Goal: Task Accomplishment & Management: Use online tool/utility

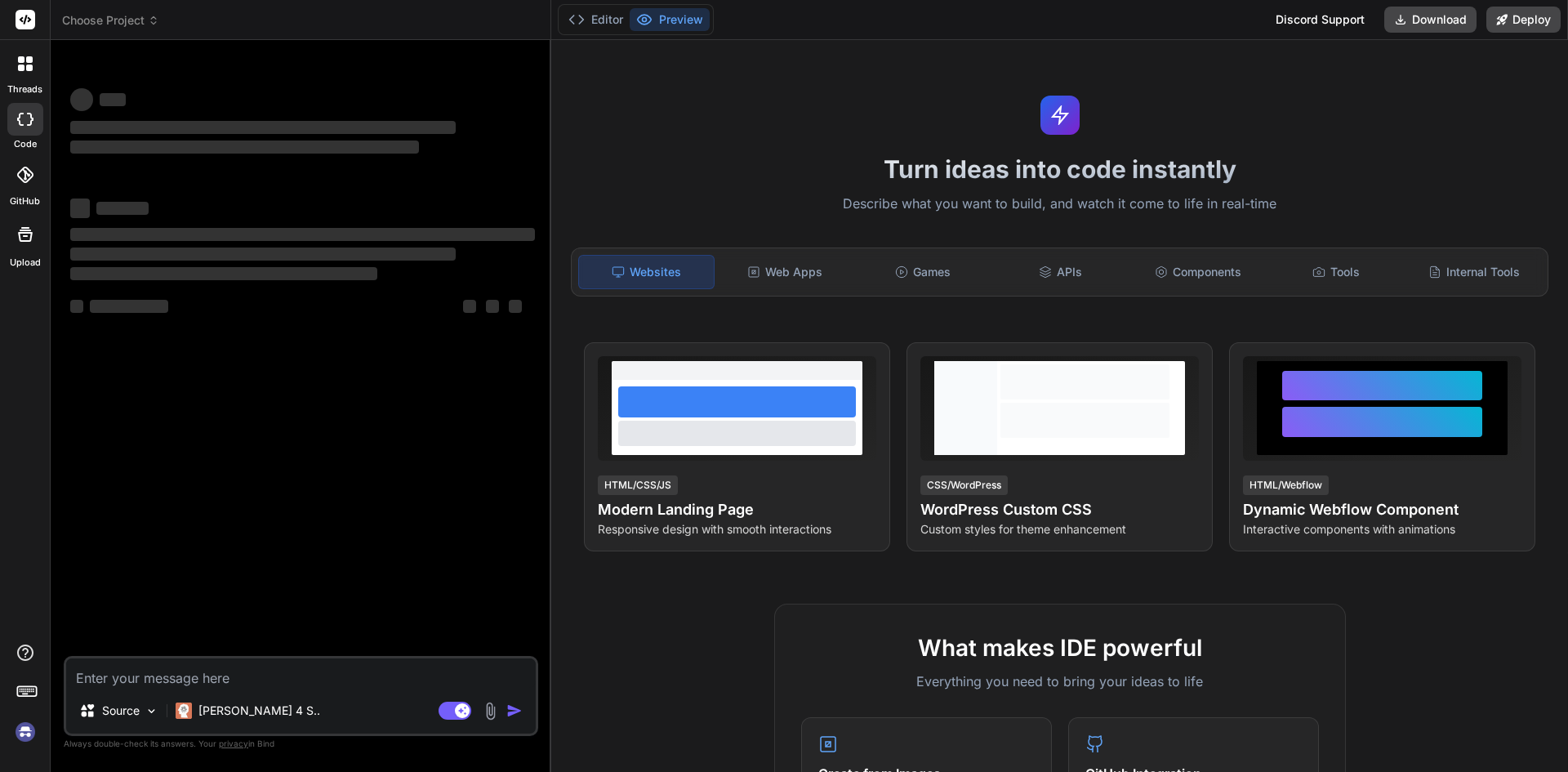
click at [194, 666] on textarea at bounding box center [300, 673] width 469 height 30
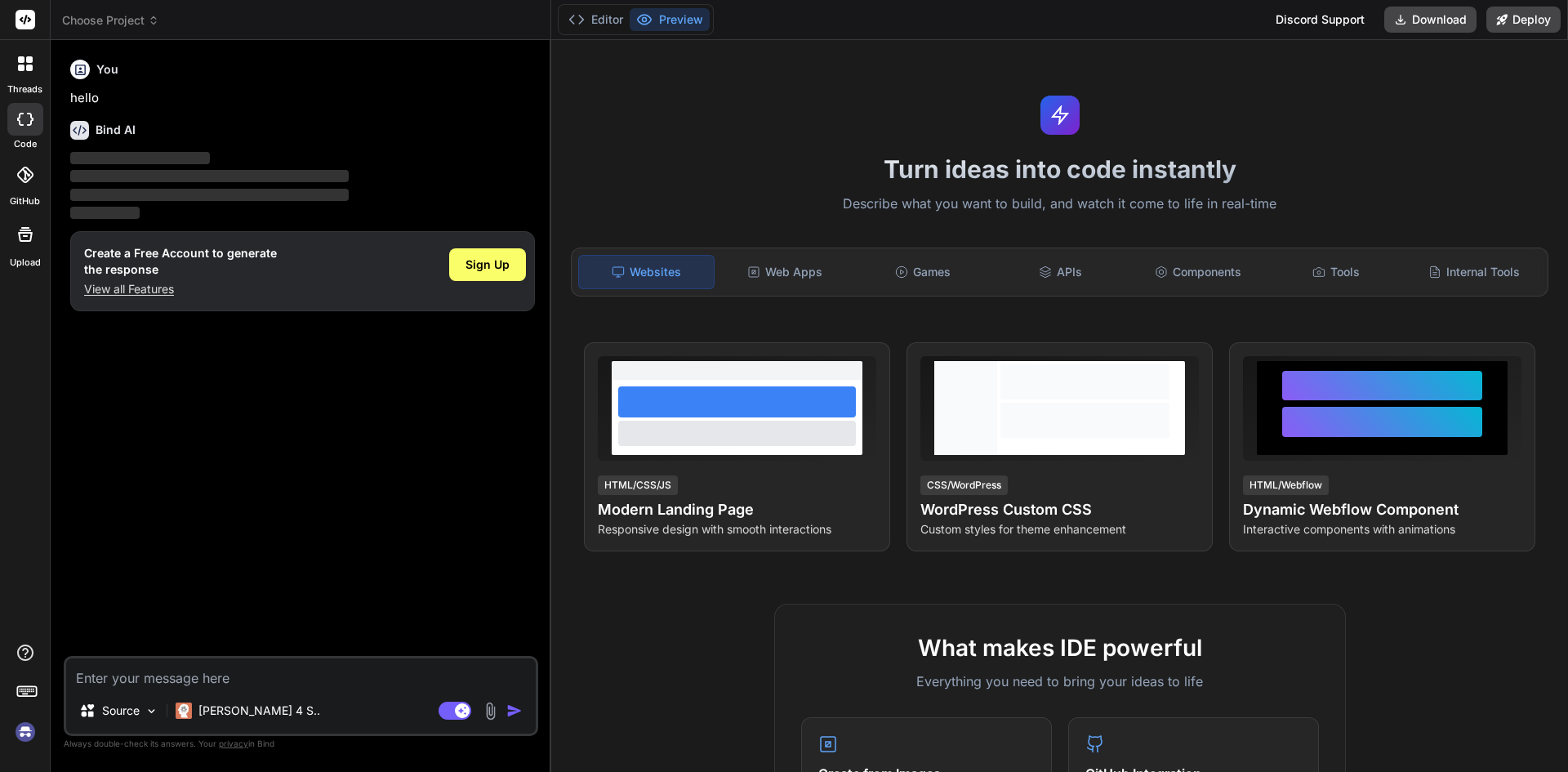
type textarea "x"
click at [200, 674] on textarea at bounding box center [300, 673] width 469 height 30
click at [155, 298] on div "Create a Free Account to generate the response View all Features Sign Up" at bounding box center [303, 271] width 464 height 80
click at [156, 290] on p "View all Features" at bounding box center [181, 289] width 193 height 16
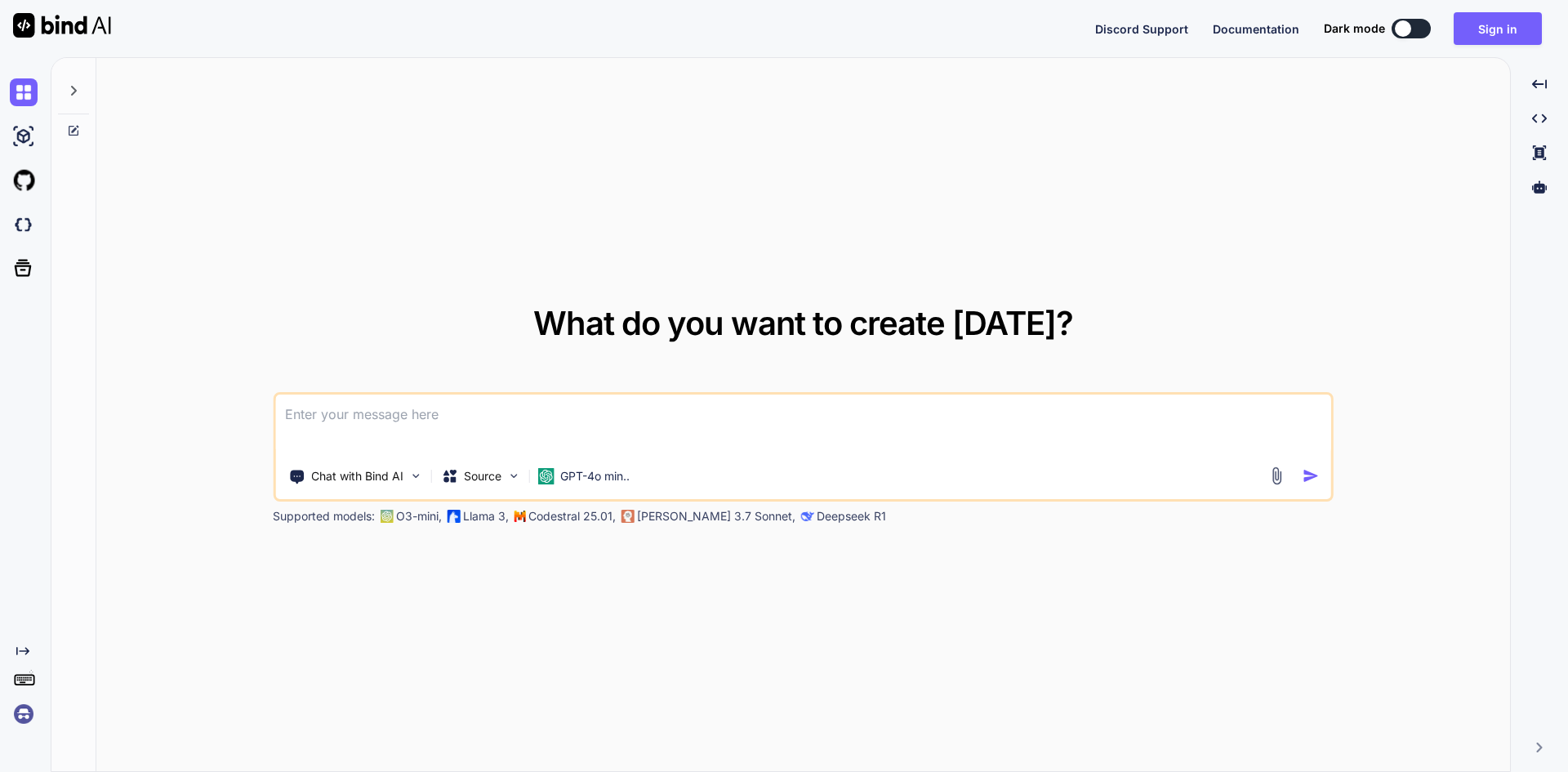
click at [384, 413] on textarea at bounding box center [803, 424] width 1056 height 60
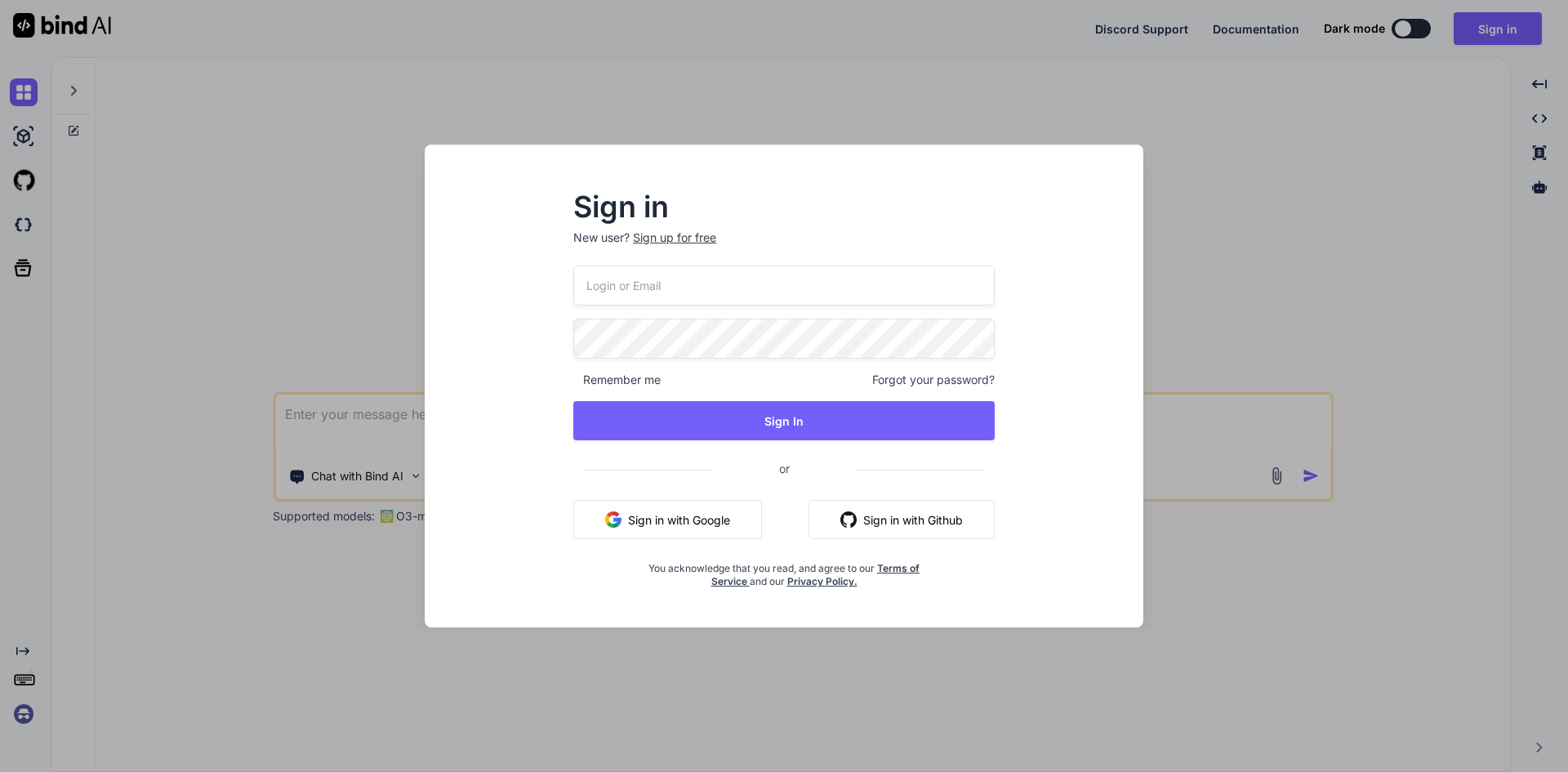
click at [715, 297] on input "email" at bounding box center [784, 286] width 421 height 40
type input "[EMAIL_ADDRESS][DOMAIN_NAME]"
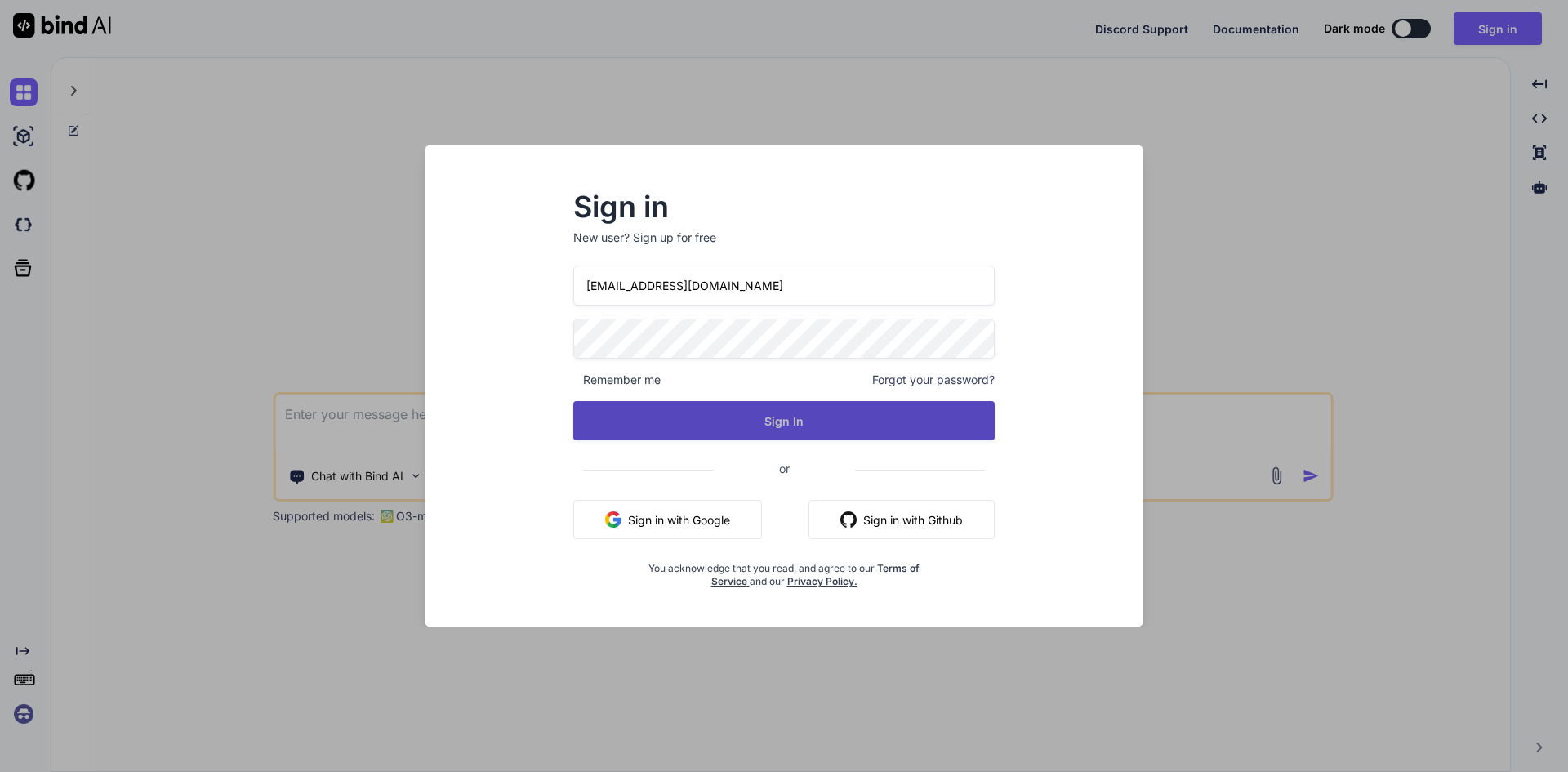
click at [723, 413] on button "Sign In" at bounding box center [784, 420] width 421 height 39
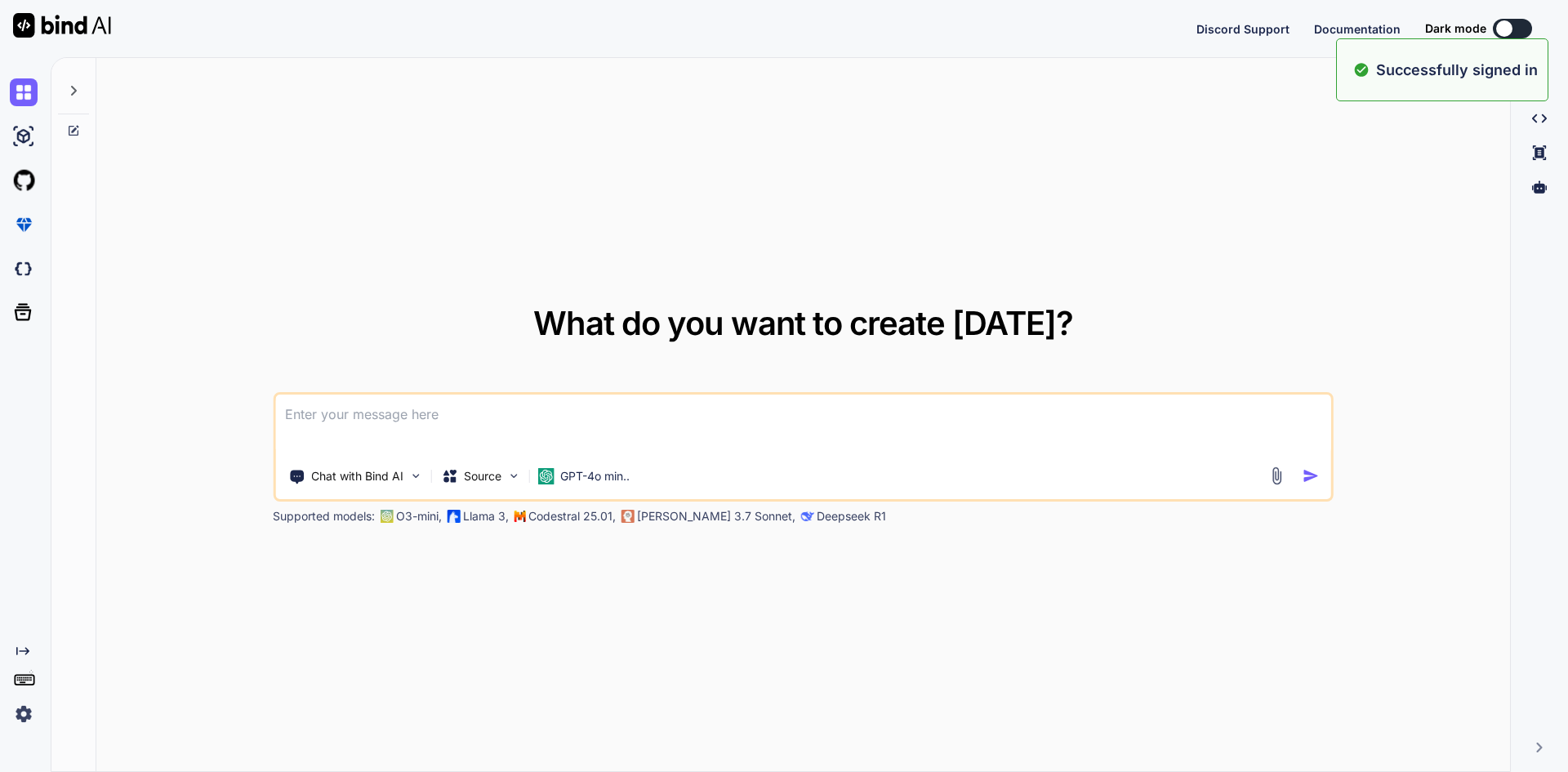
click at [498, 411] on textarea at bounding box center [803, 424] width 1056 height 60
type textarea "x"
paste textarea
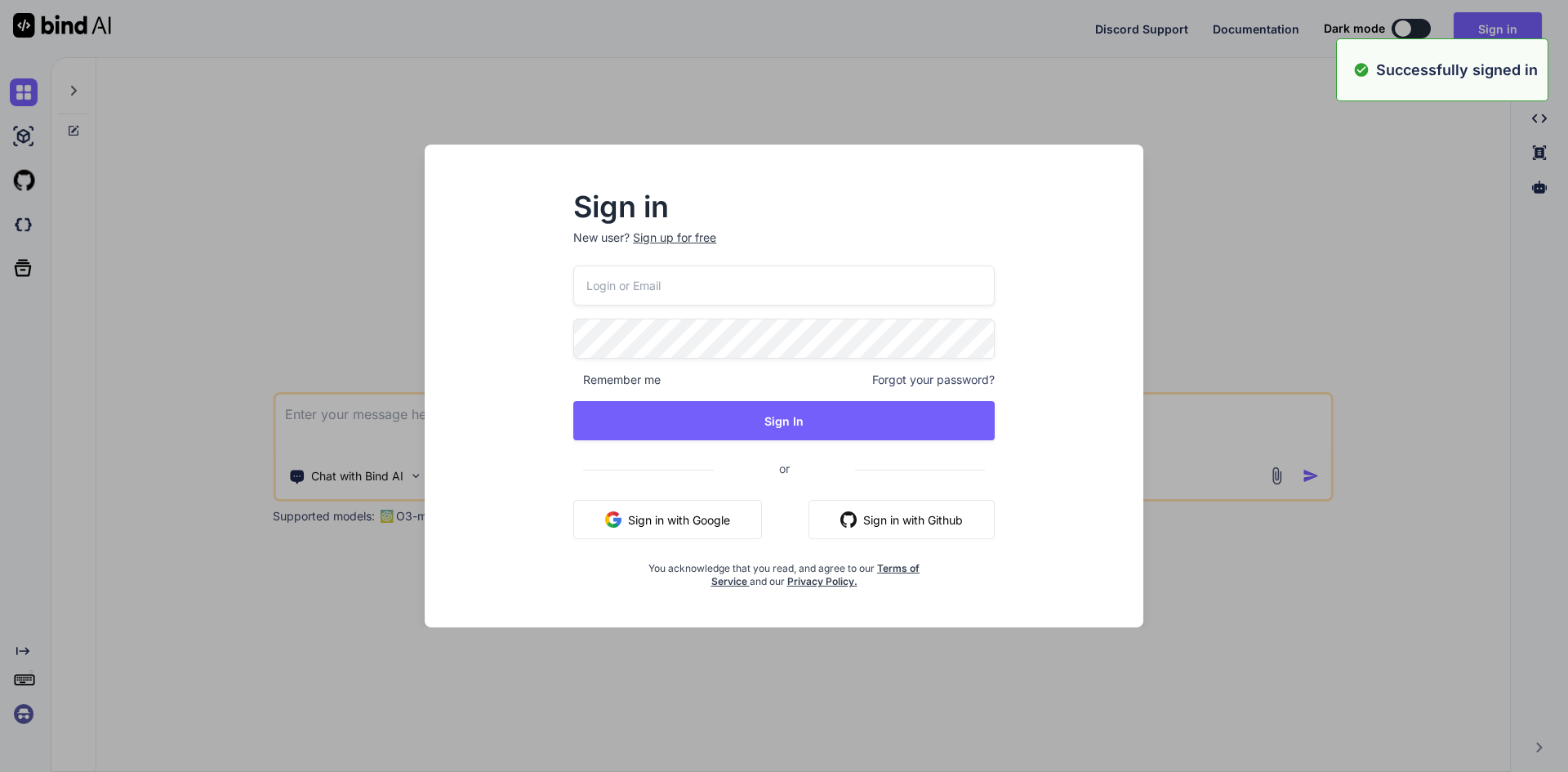
type textarea "x"
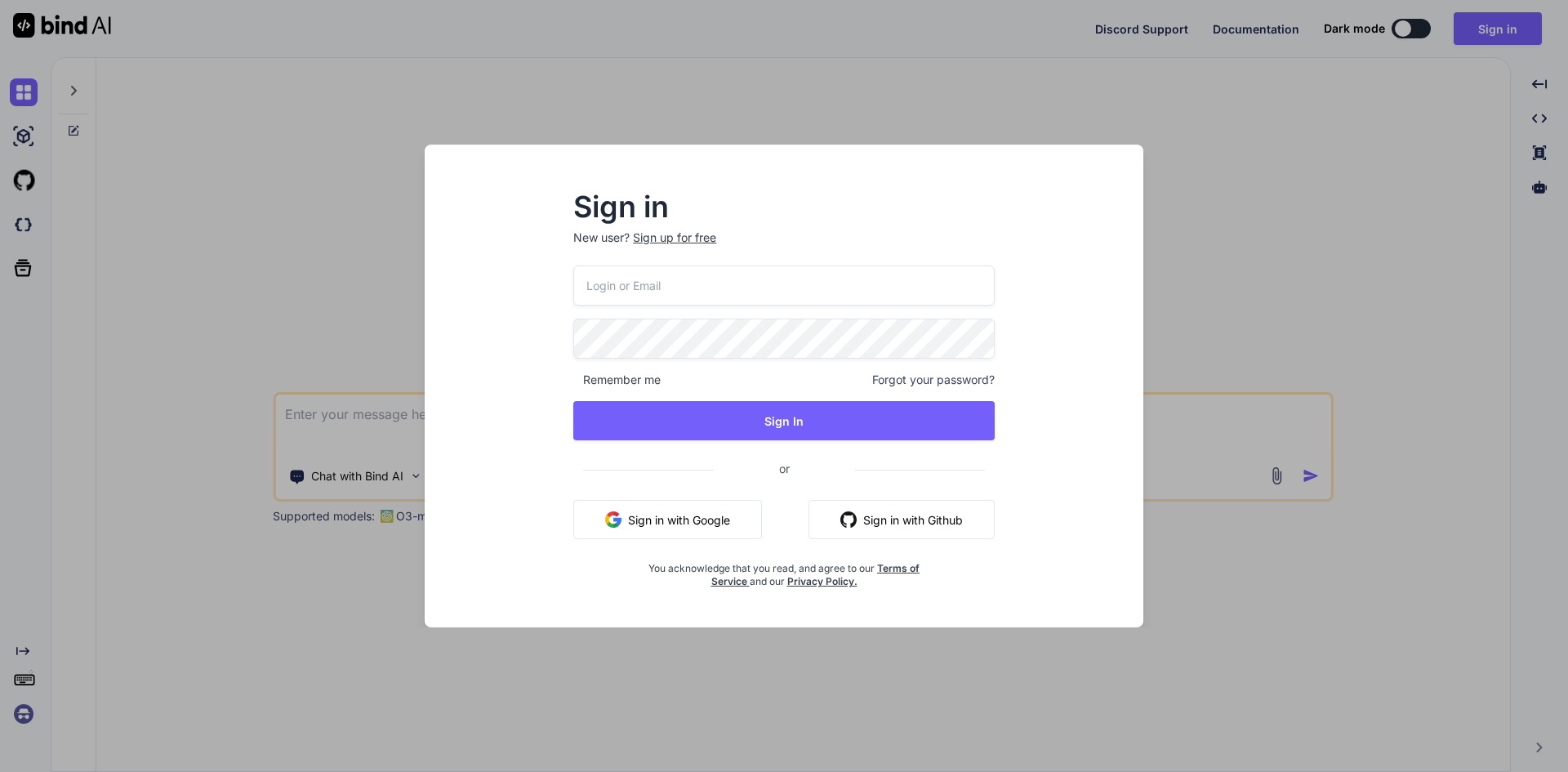
click at [650, 289] on input "email" at bounding box center [784, 286] width 421 height 40
type input "d"
type input "[EMAIL_ADDRESS][DOMAIN_NAME]"
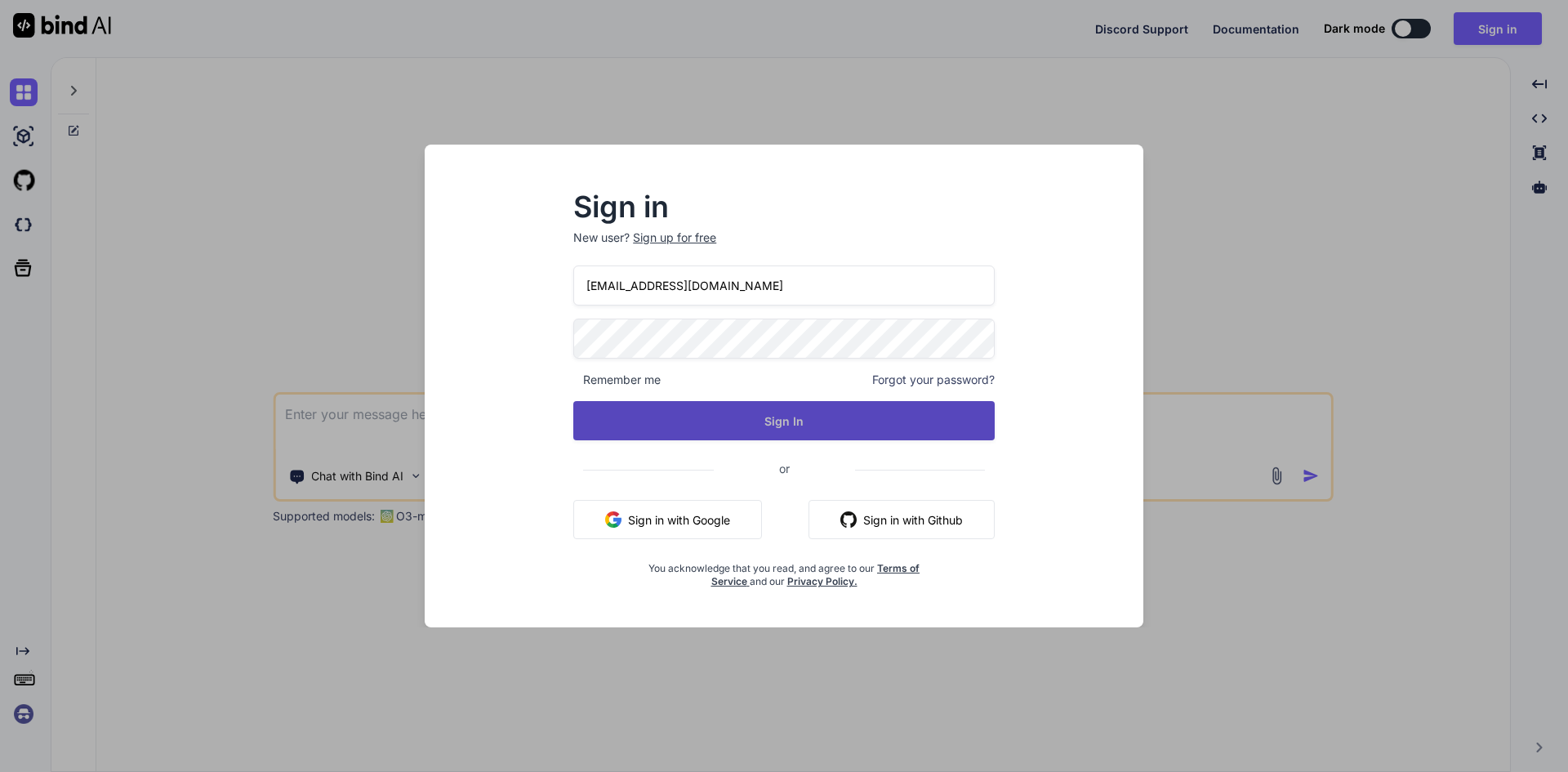
click at [775, 419] on button "Sign In" at bounding box center [784, 420] width 421 height 39
click at [749, 405] on button "Sign In" at bounding box center [784, 420] width 421 height 39
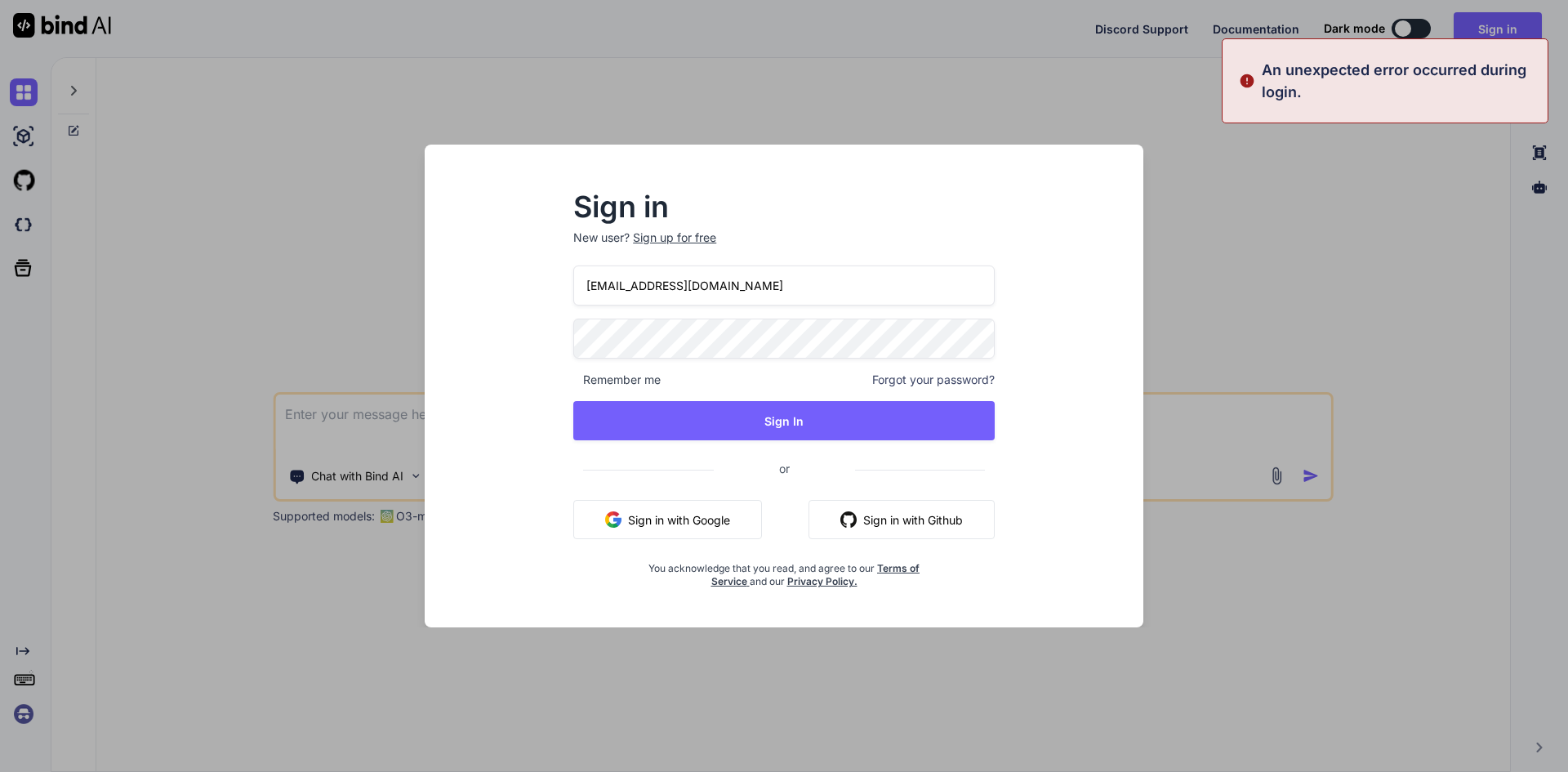
click at [744, 367] on div "[EMAIL_ADDRESS][DOMAIN_NAME] Remember me Forgot your password? Sign In or Sign …" at bounding box center [784, 427] width 421 height 323
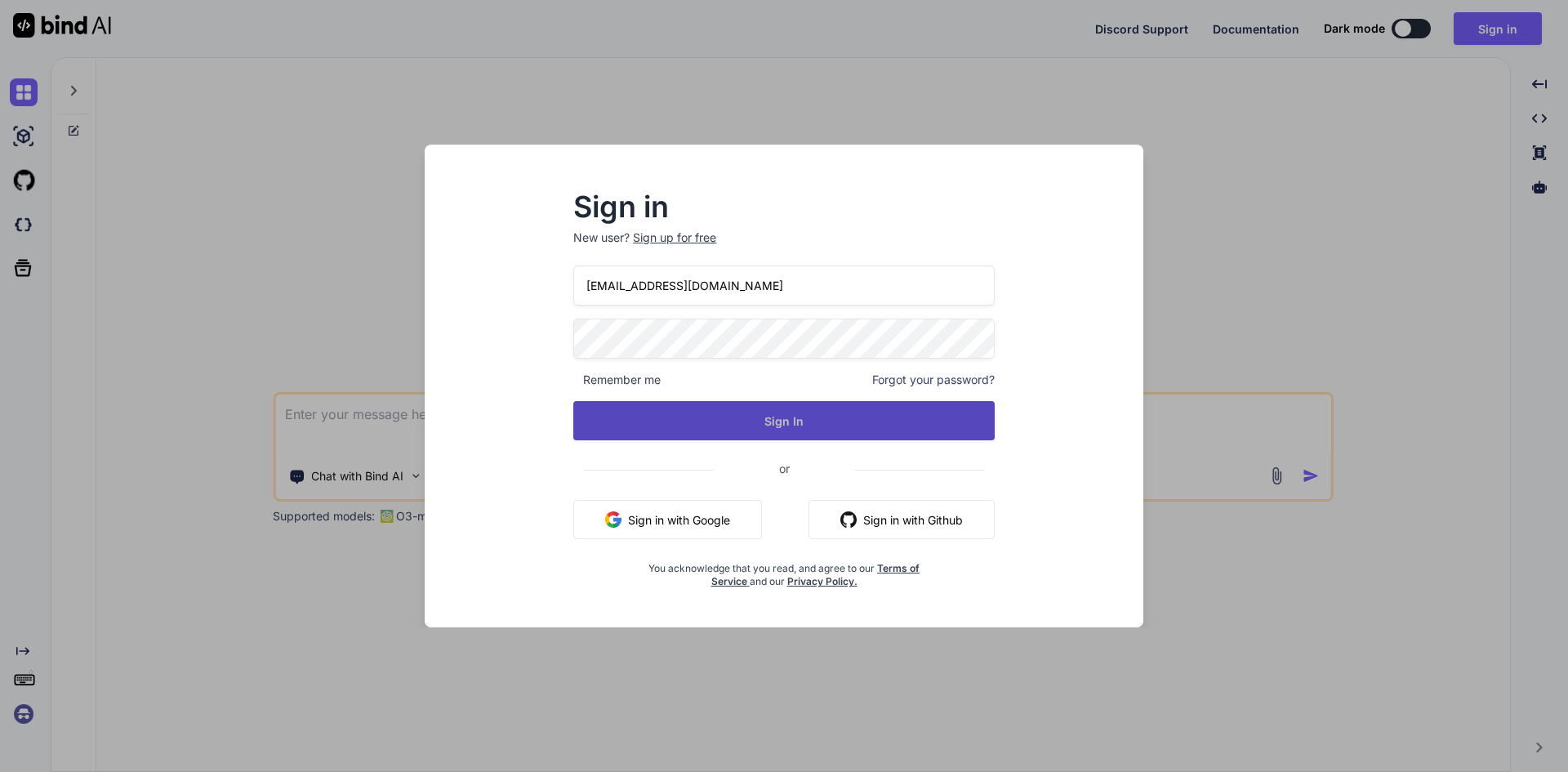
click at [768, 418] on button "Sign In" at bounding box center [784, 420] width 421 height 39
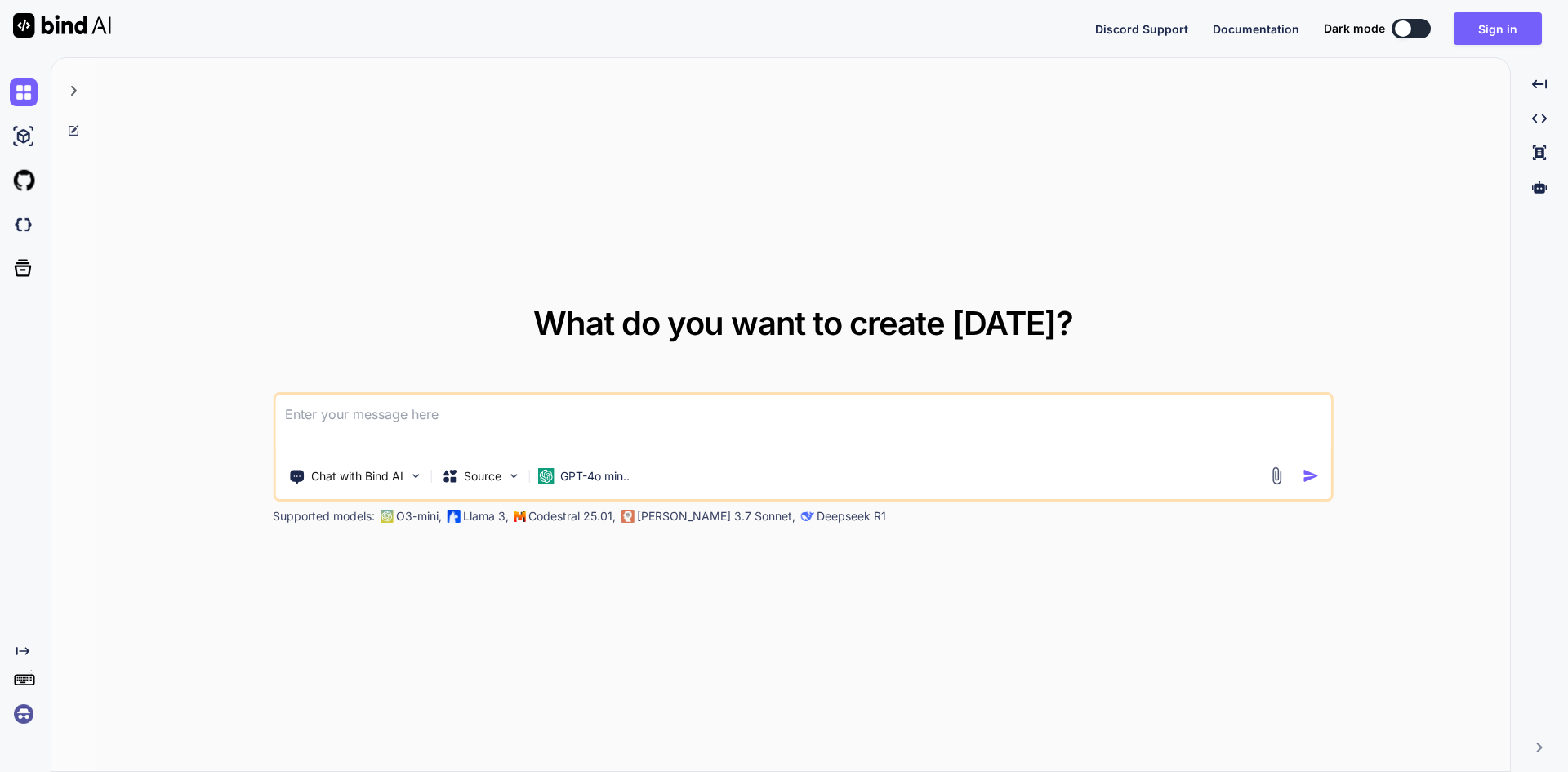
click at [402, 437] on textarea at bounding box center [803, 424] width 1056 height 60
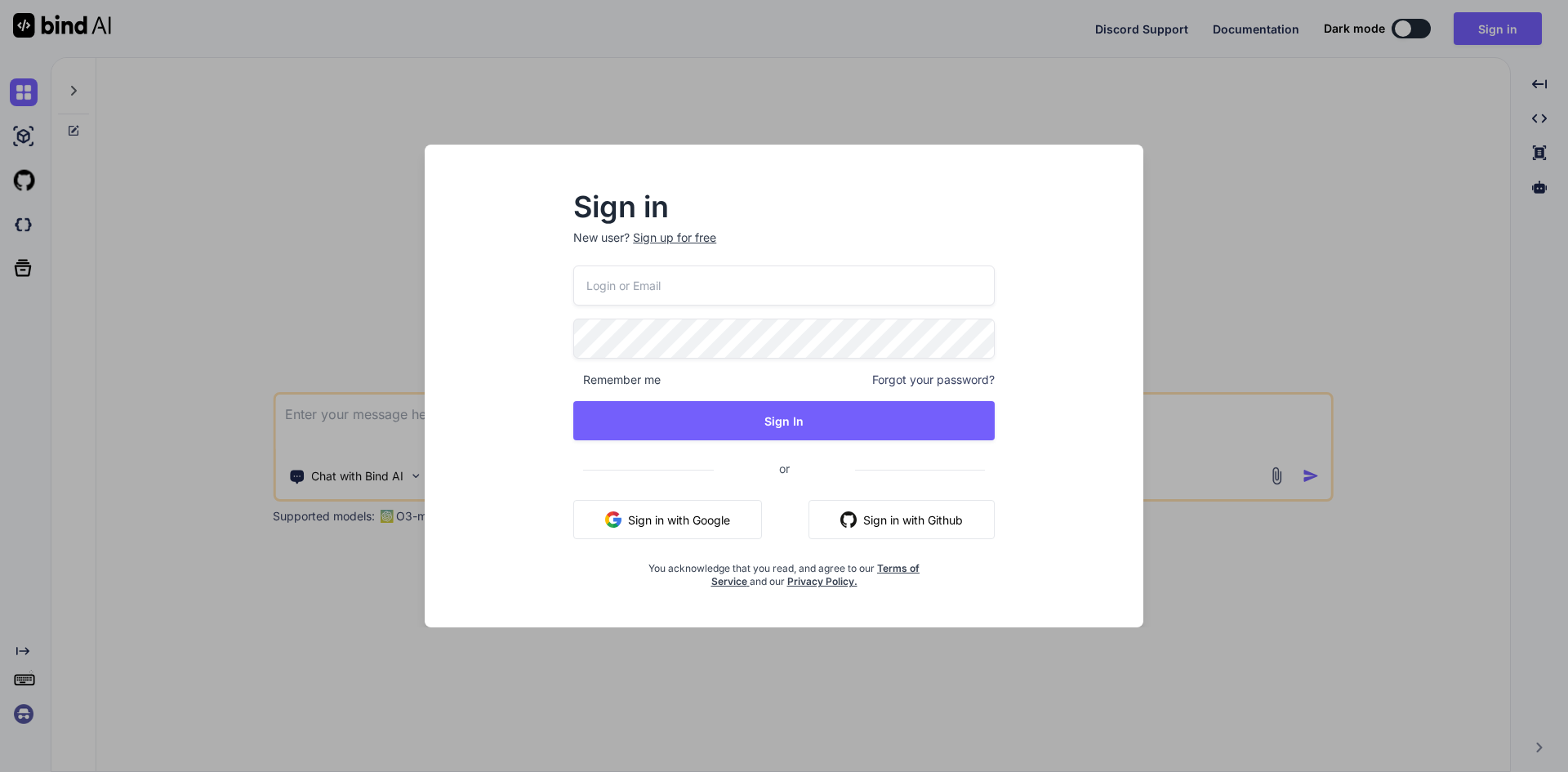
click at [602, 278] on input "email" at bounding box center [784, 286] width 421 height 40
type input "d"
type input "dreamtech"
